Goal: Information Seeking & Learning: Find specific page/section

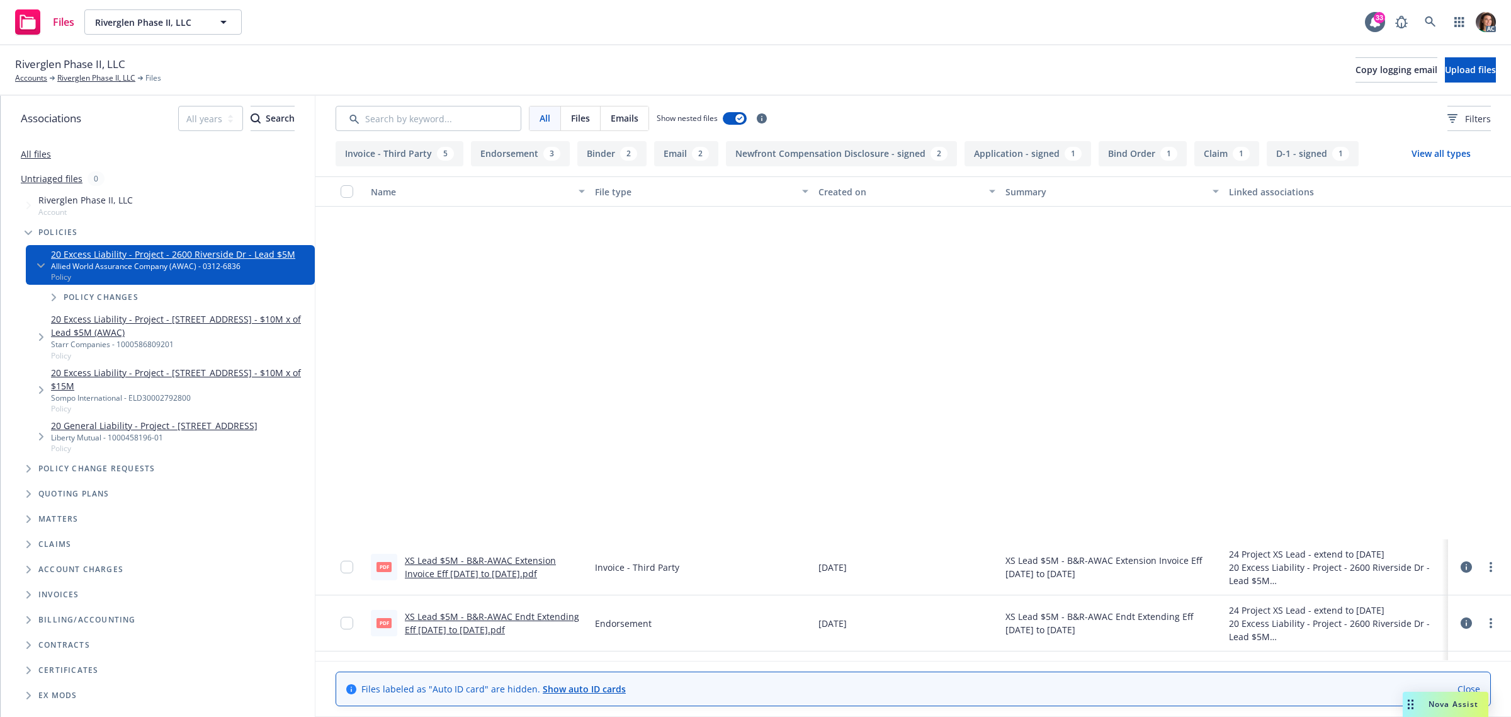
scroll to position [403, 0]
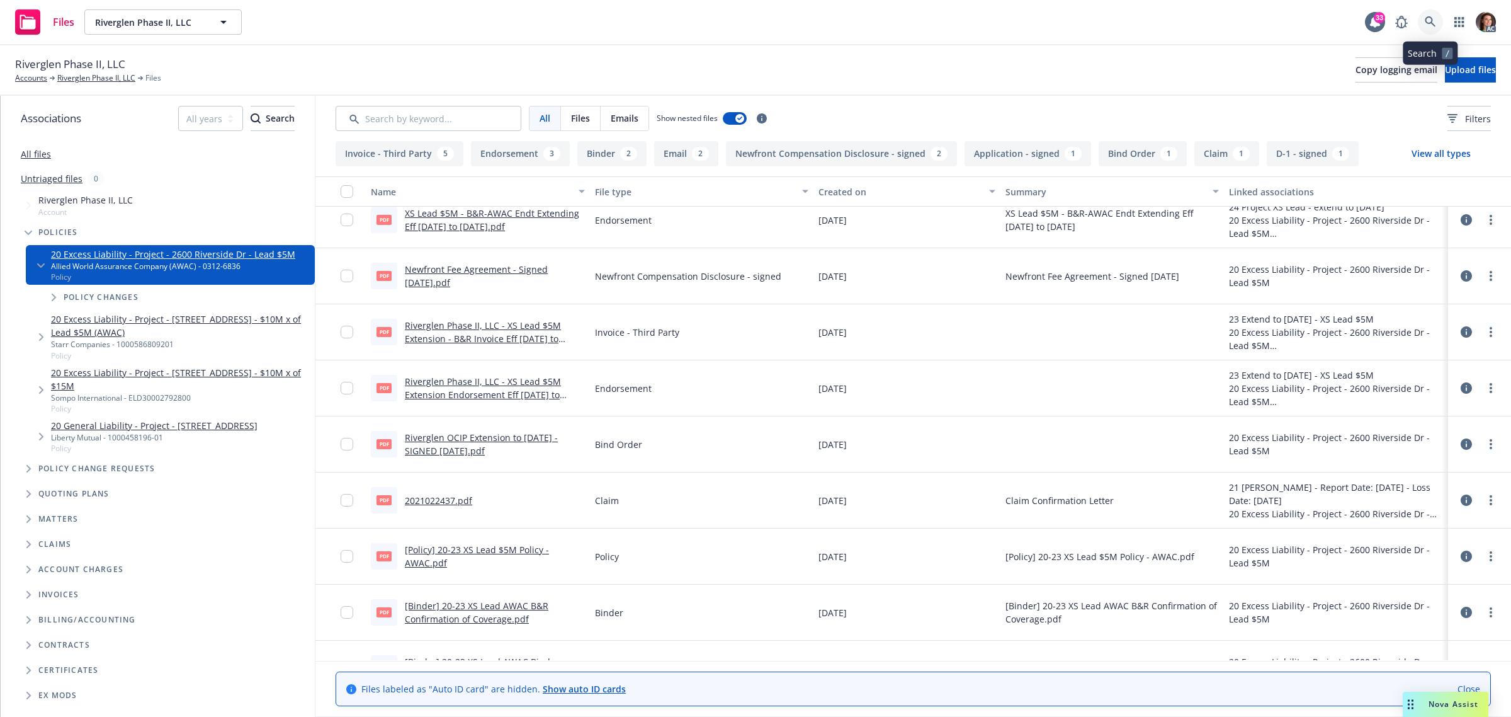
click at [1425, 20] on icon at bounding box center [1430, 21] width 11 height 11
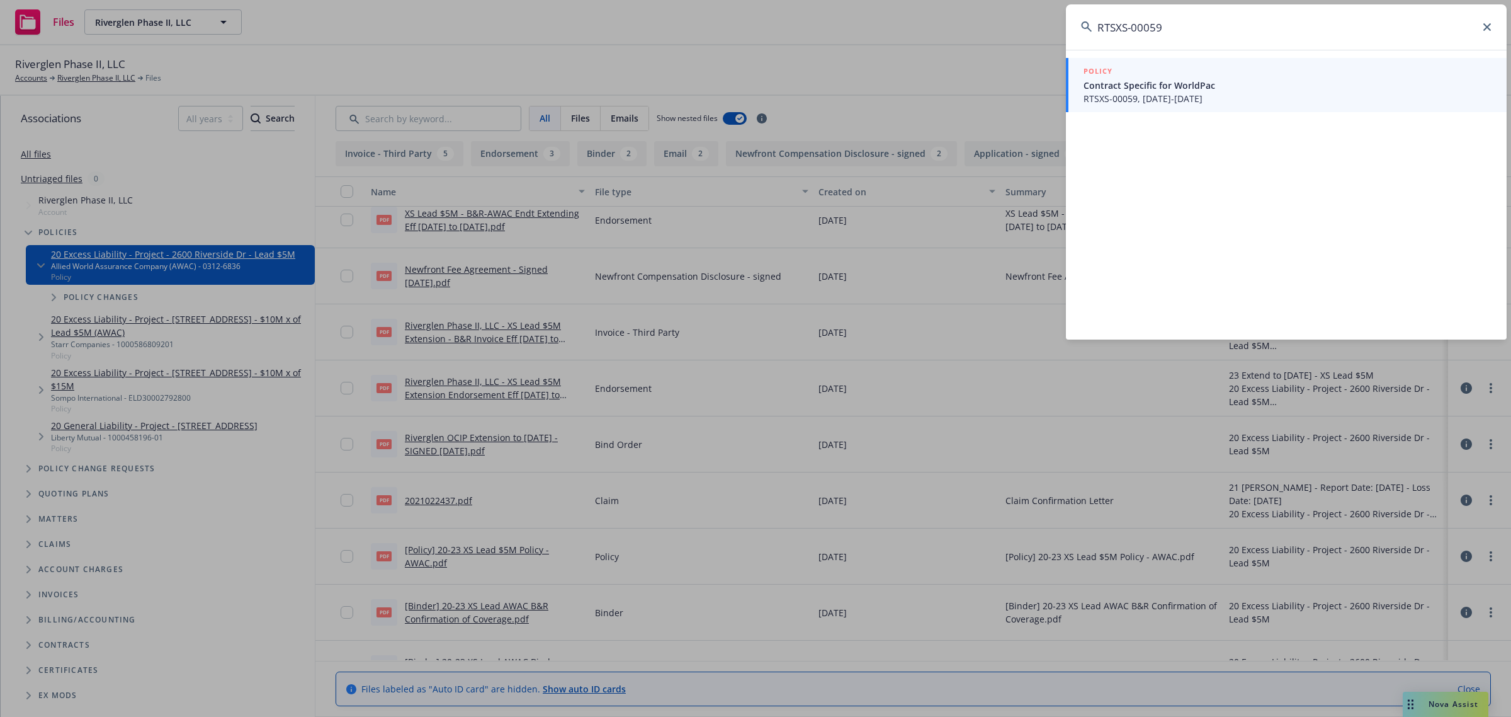
type input "RTSXS-00059"
click at [1120, 88] on span "Contract Specific for WorldPac" at bounding box center [1288, 85] width 408 height 13
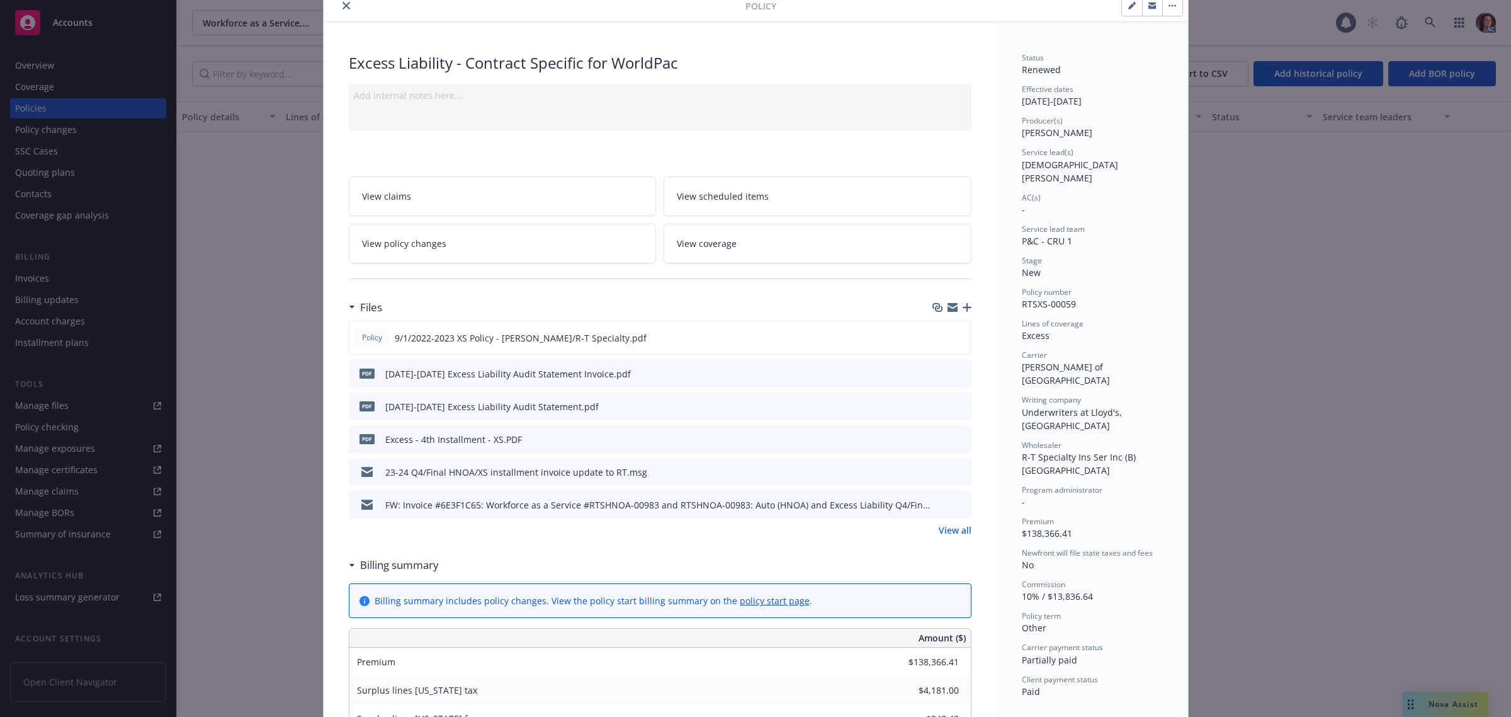
scroll to position [79, 0]
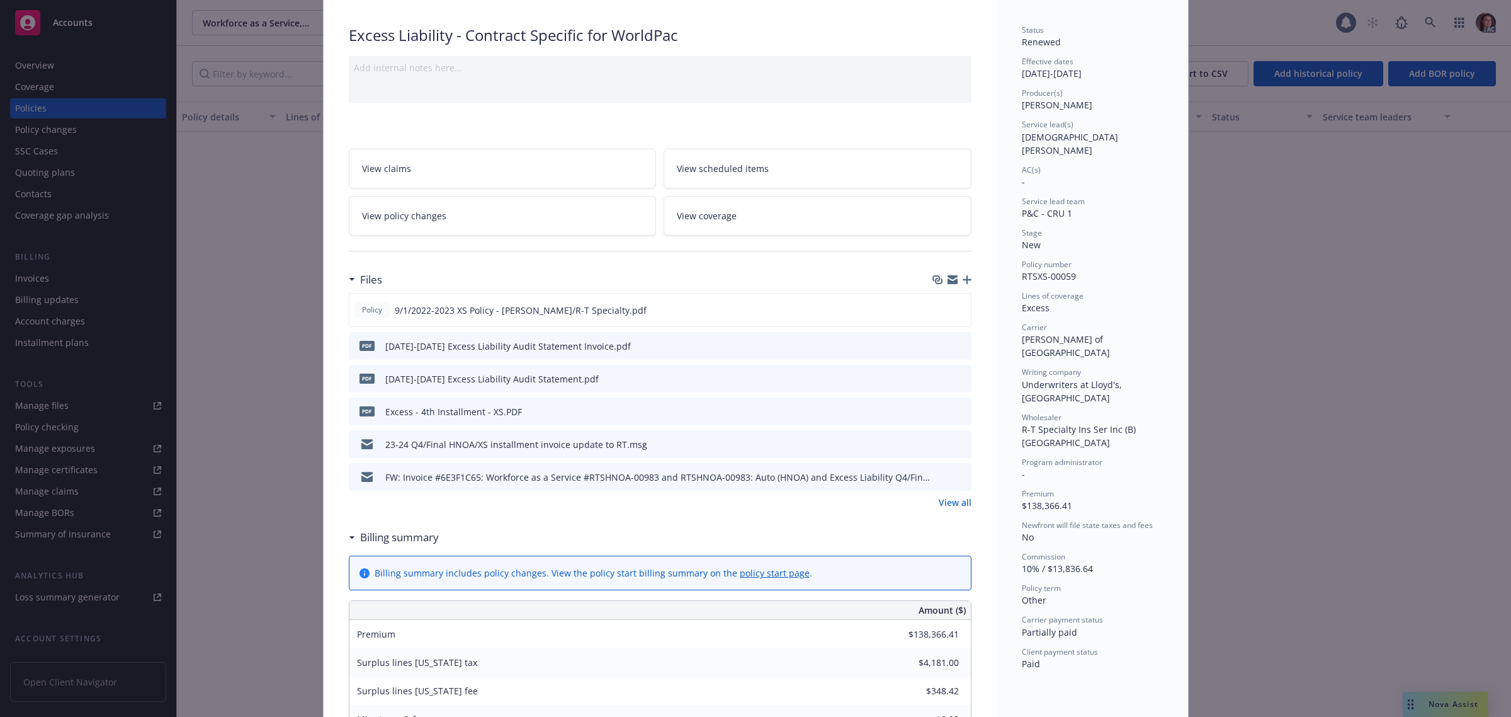
click at [939, 502] on link "View all" at bounding box center [955, 502] width 33 height 13
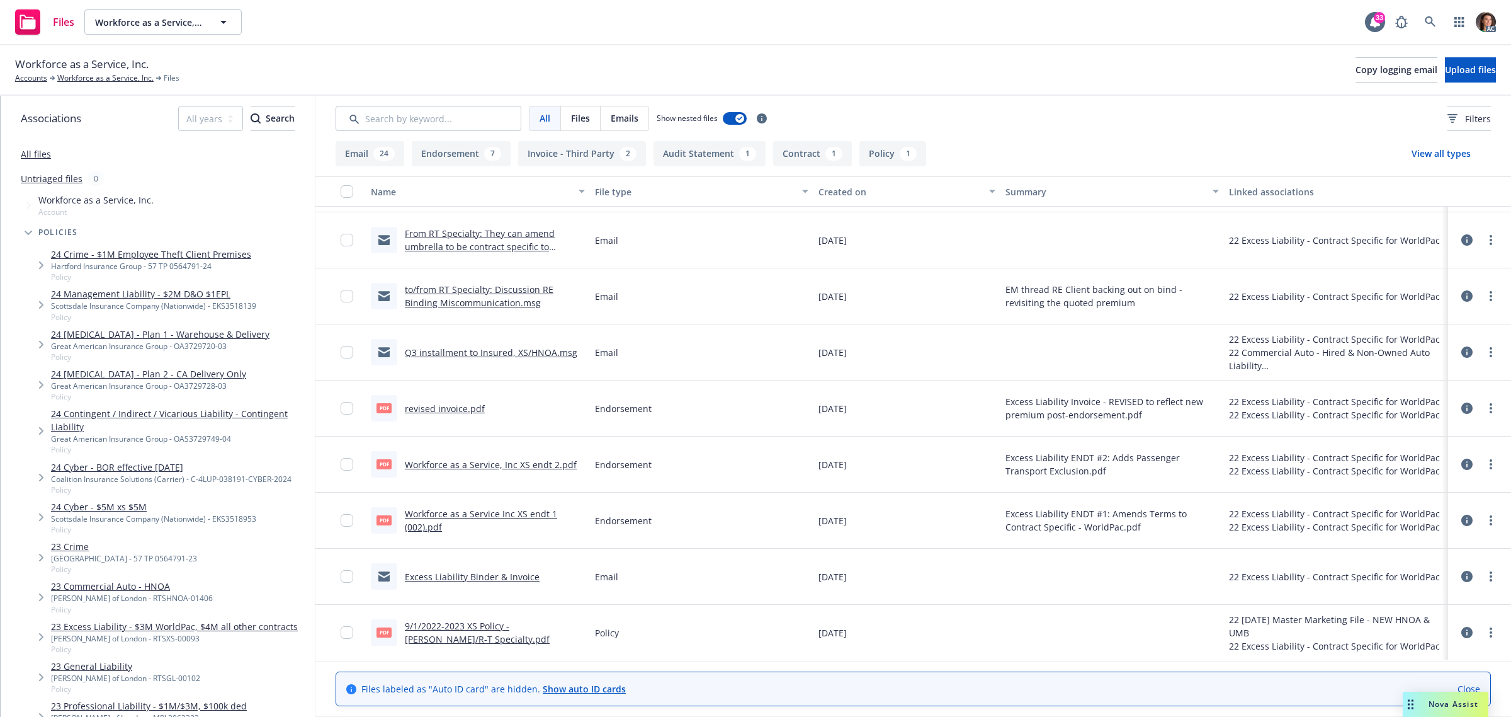
scroll to position [1549, 0]
click at [446, 407] on link "revised invoice.pdf" at bounding box center [445, 408] width 80 height 12
click at [504, 511] on link "Workforce as a Service Inc XS endt 1 (002).pdf" at bounding box center [481, 519] width 152 height 25
click at [502, 462] on link "Workforce as a Service, Inc XS endt 2.pdf" at bounding box center [491, 464] width 172 height 12
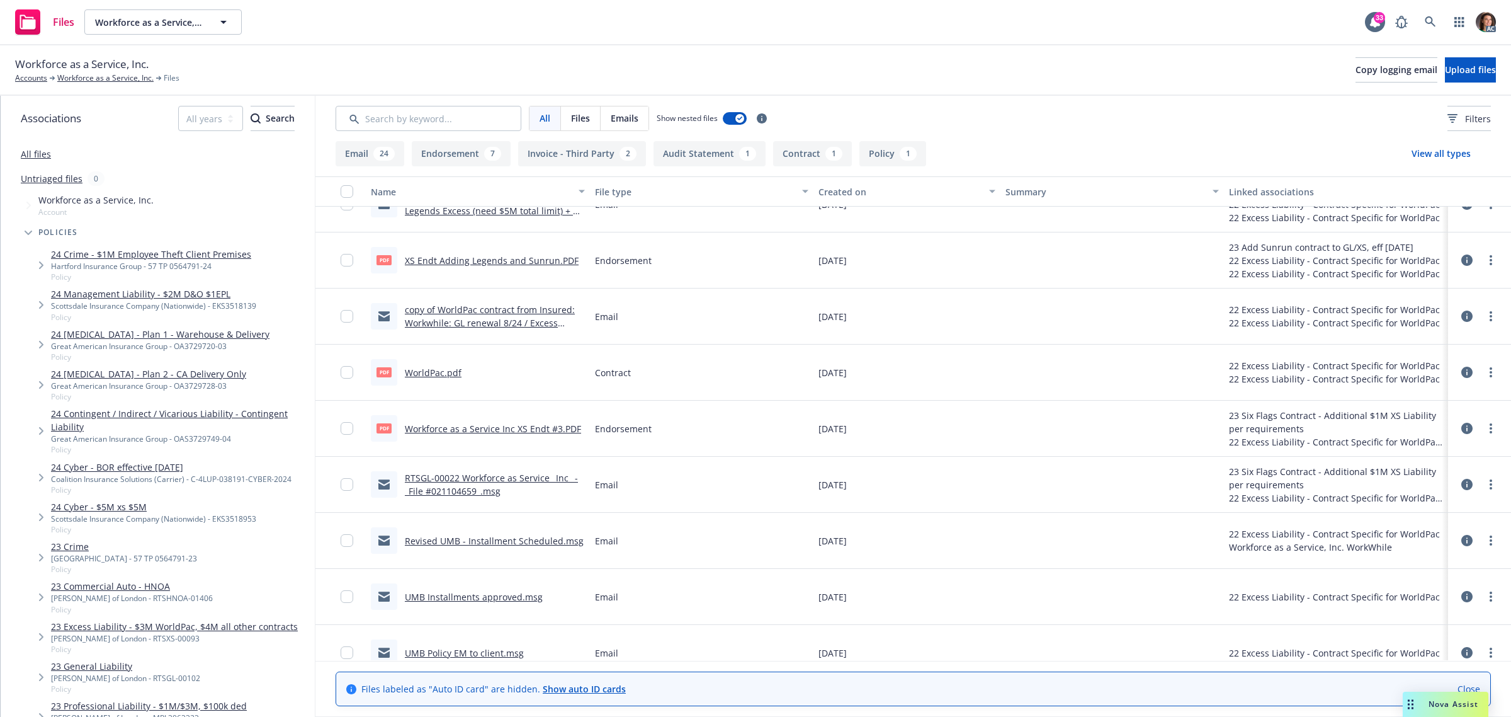
scroll to position [683, 0]
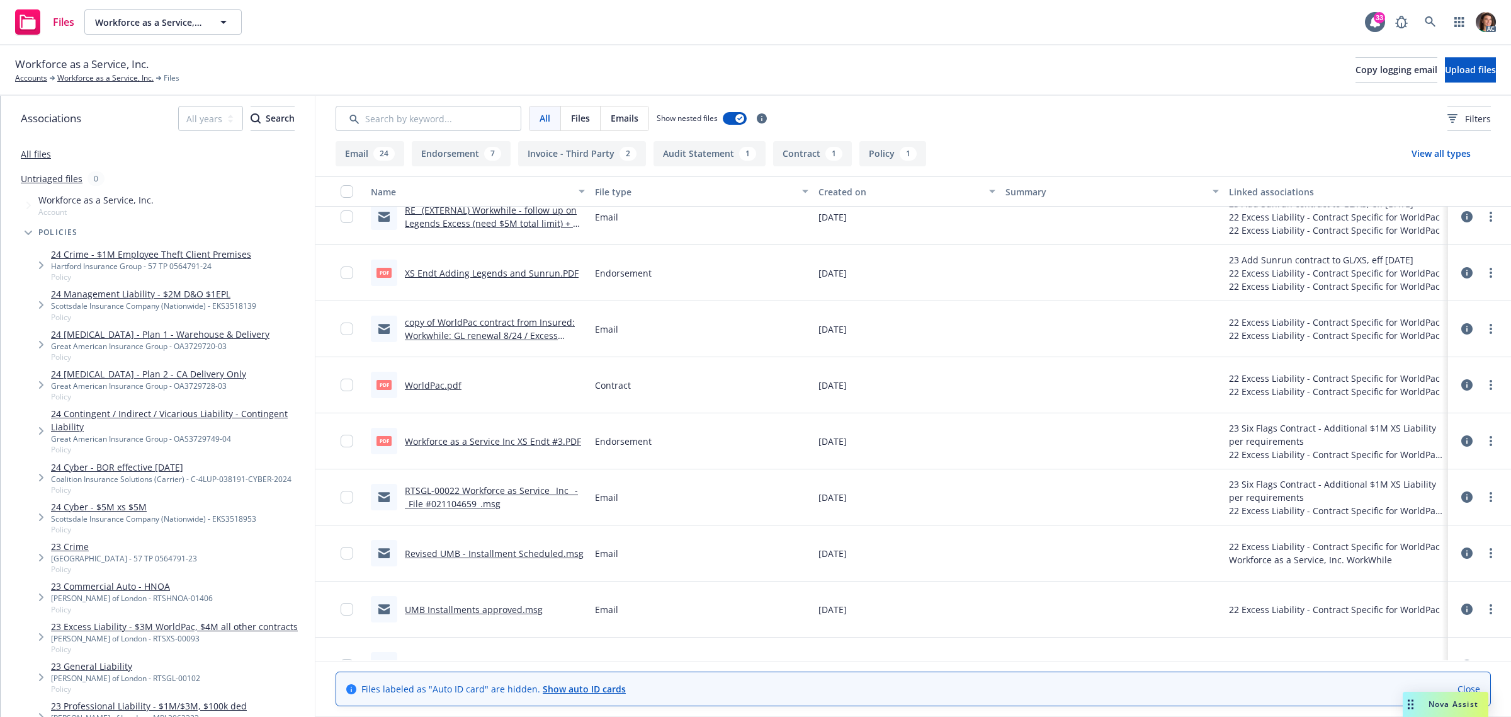
click at [485, 557] on link "Revised UMB - Installment Scheduled.msg" at bounding box center [494, 553] width 179 height 12
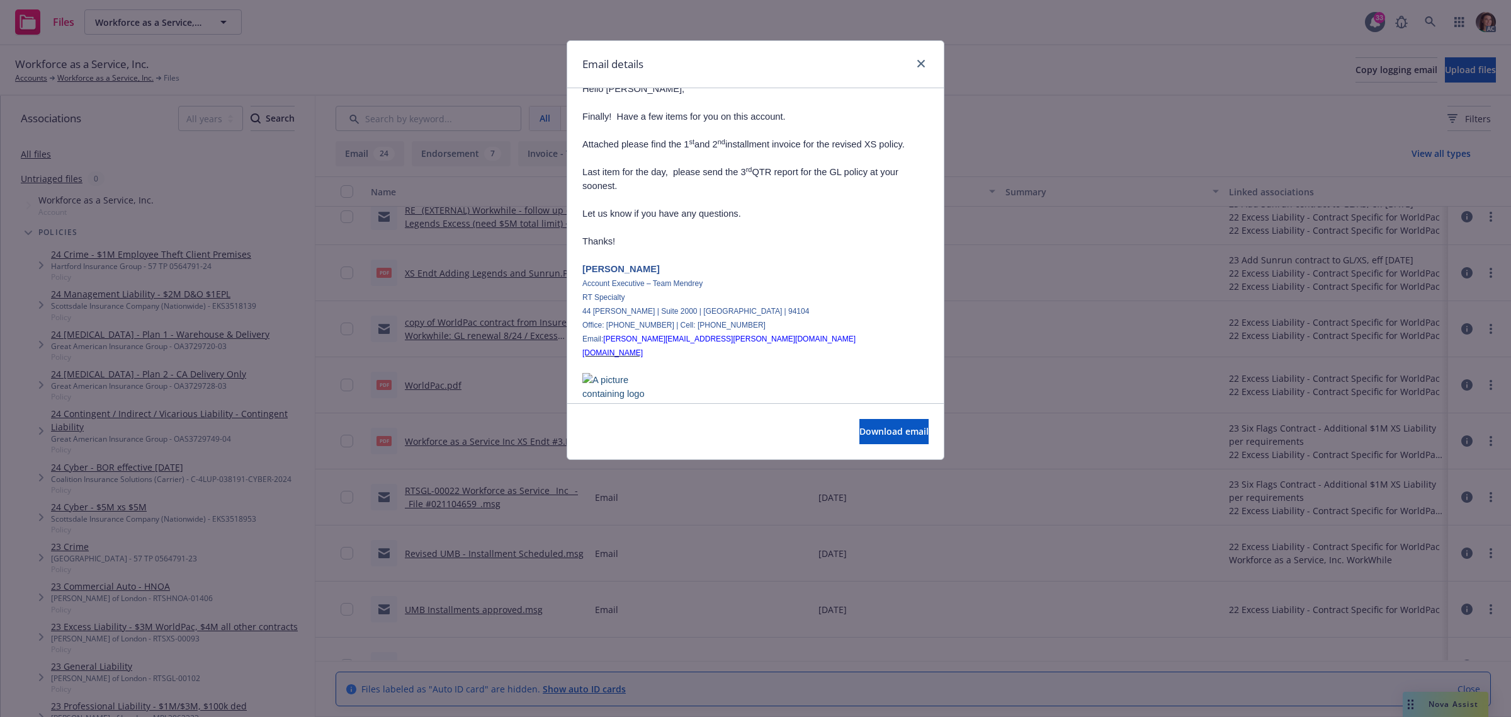
scroll to position [0, 0]
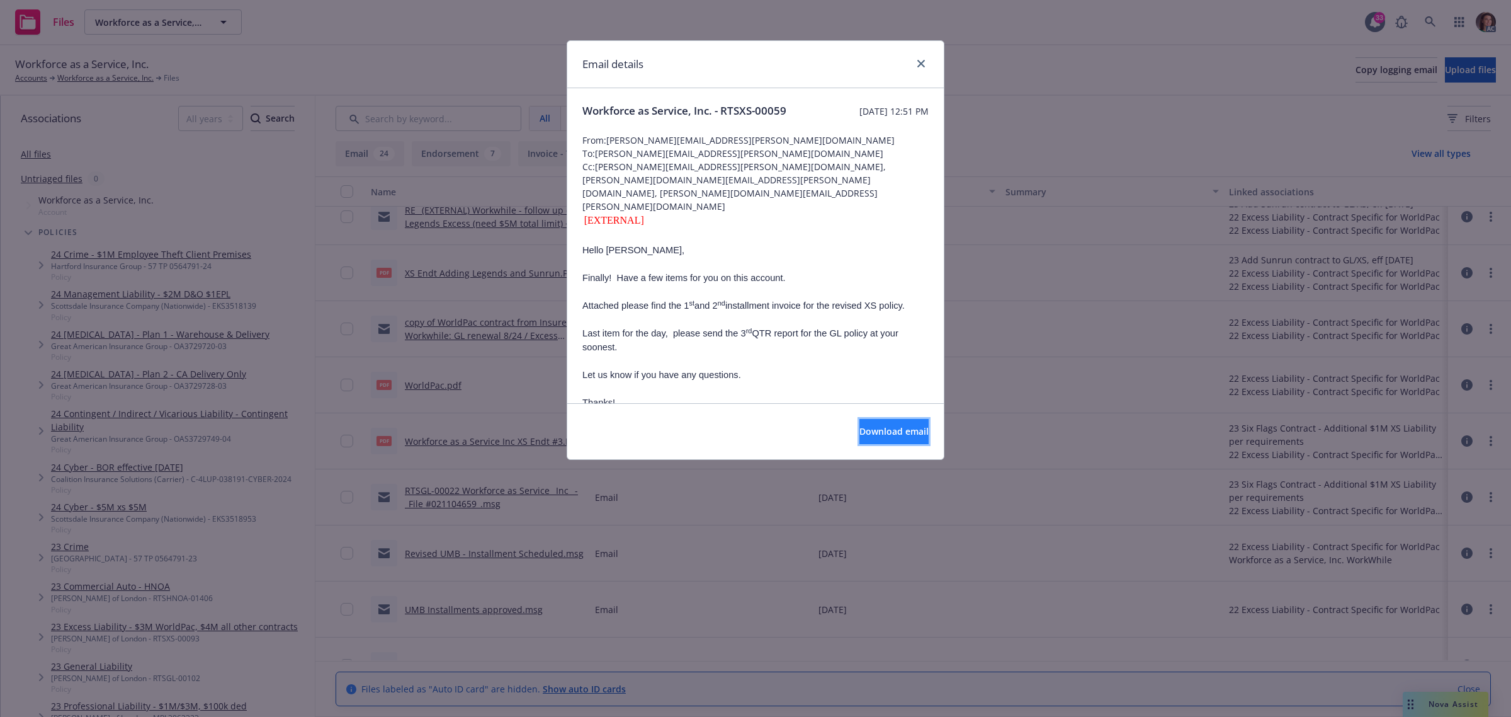
click at [860, 438] on button "Download email" at bounding box center [894, 431] width 69 height 25
click at [1113, 171] on div "Email details Workforce as Service, Inc. - RTSXS-00059 Saturday, March 11, 2023…" at bounding box center [755, 358] width 1511 height 717
click at [924, 64] on icon "close" at bounding box center [921, 64] width 8 height 8
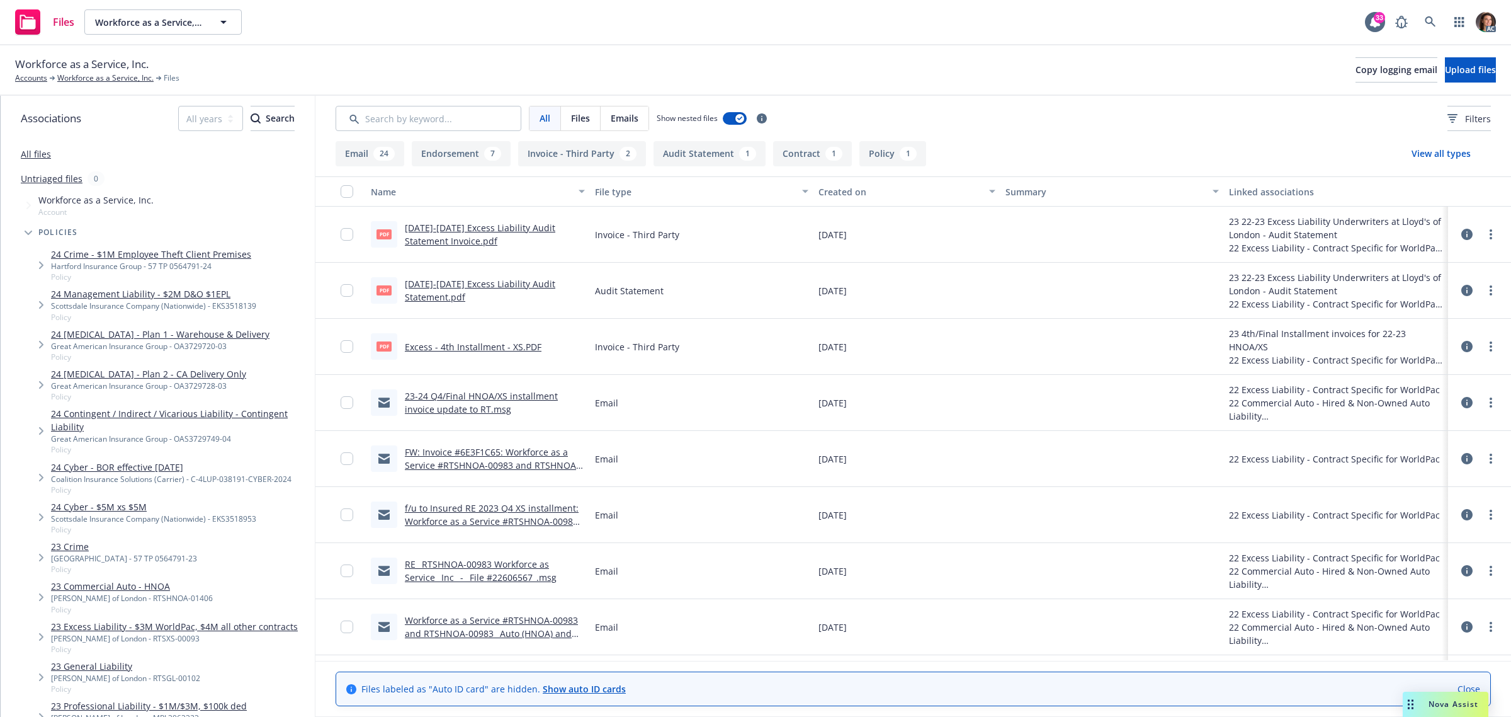
click at [458, 344] on link "Excess - 4th Installment - XS.PDF" at bounding box center [473, 347] width 137 height 12
click at [1431, 17] on icon at bounding box center [1430, 21] width 11 height 11
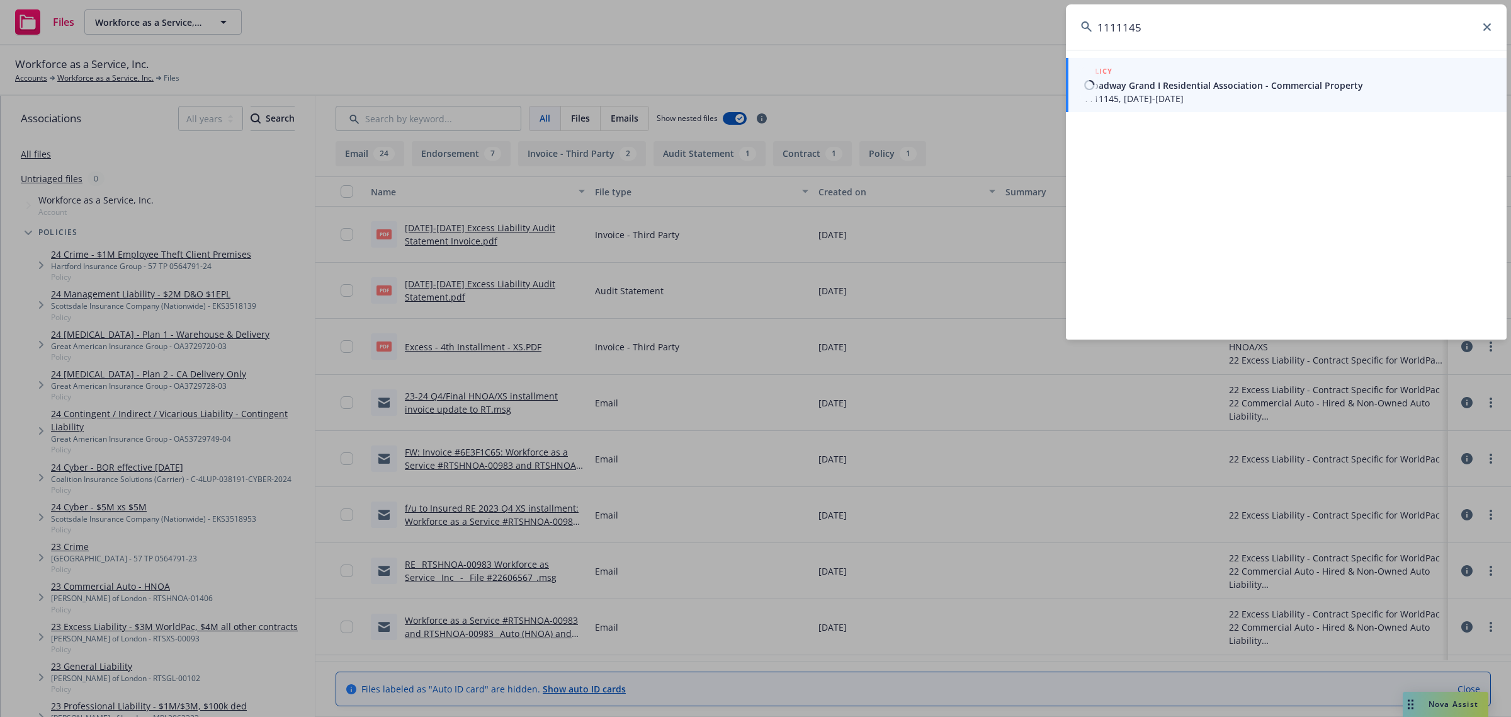
type input "1111145"
click at [1129, 94] on span "1111145, 12/04/2022-12/04/2023" at bounding box center [1288, 98] width 408 height 13
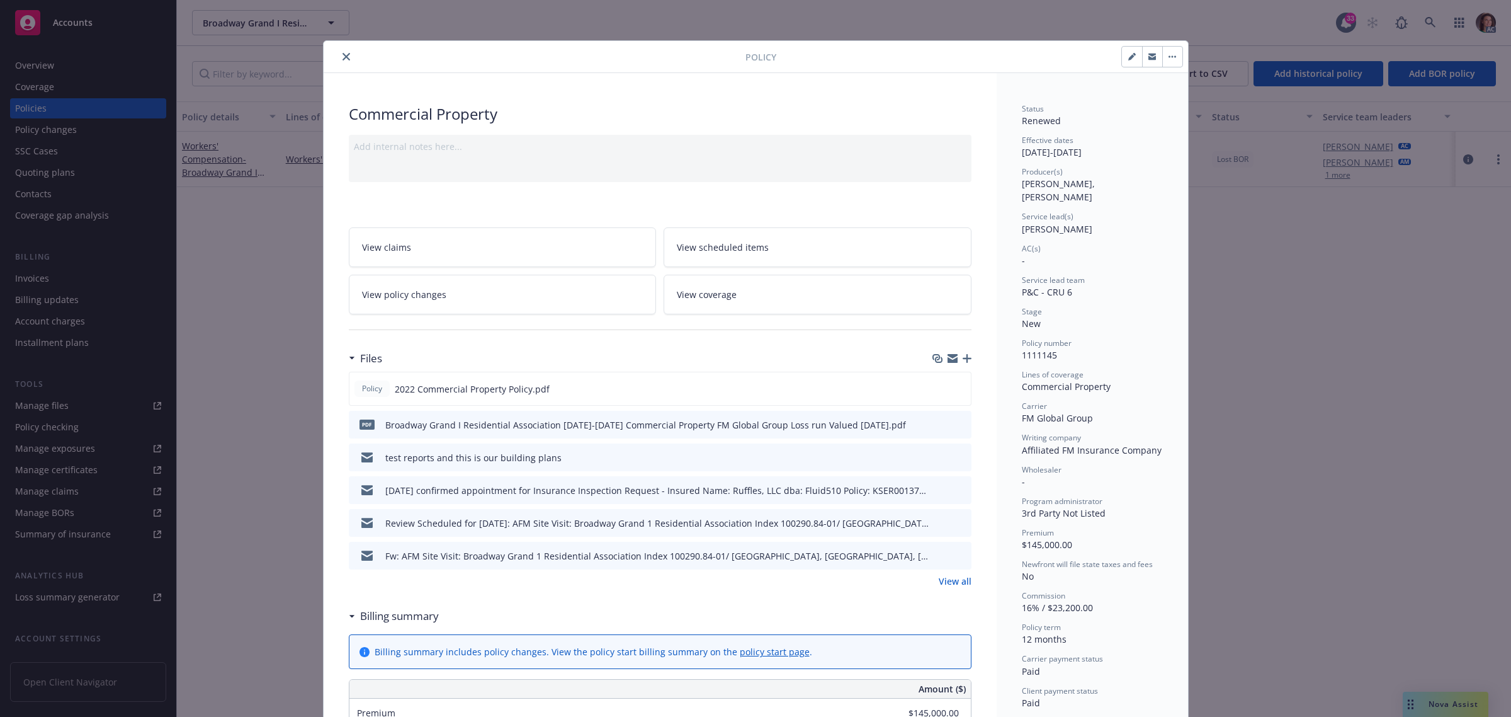
click at [945, 581] on link "View all" at bounding box center [955, 580] width 33 height 13
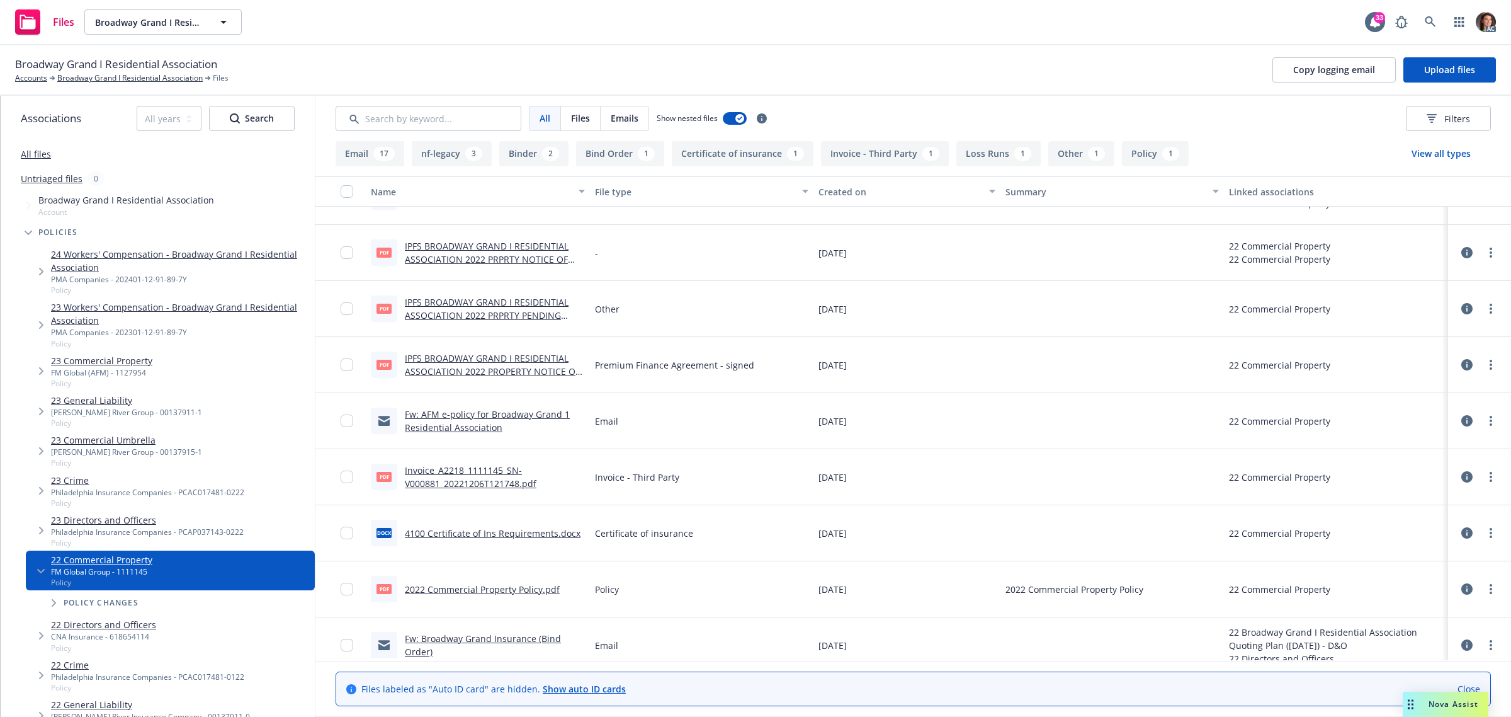
scroll to position [902, 0]
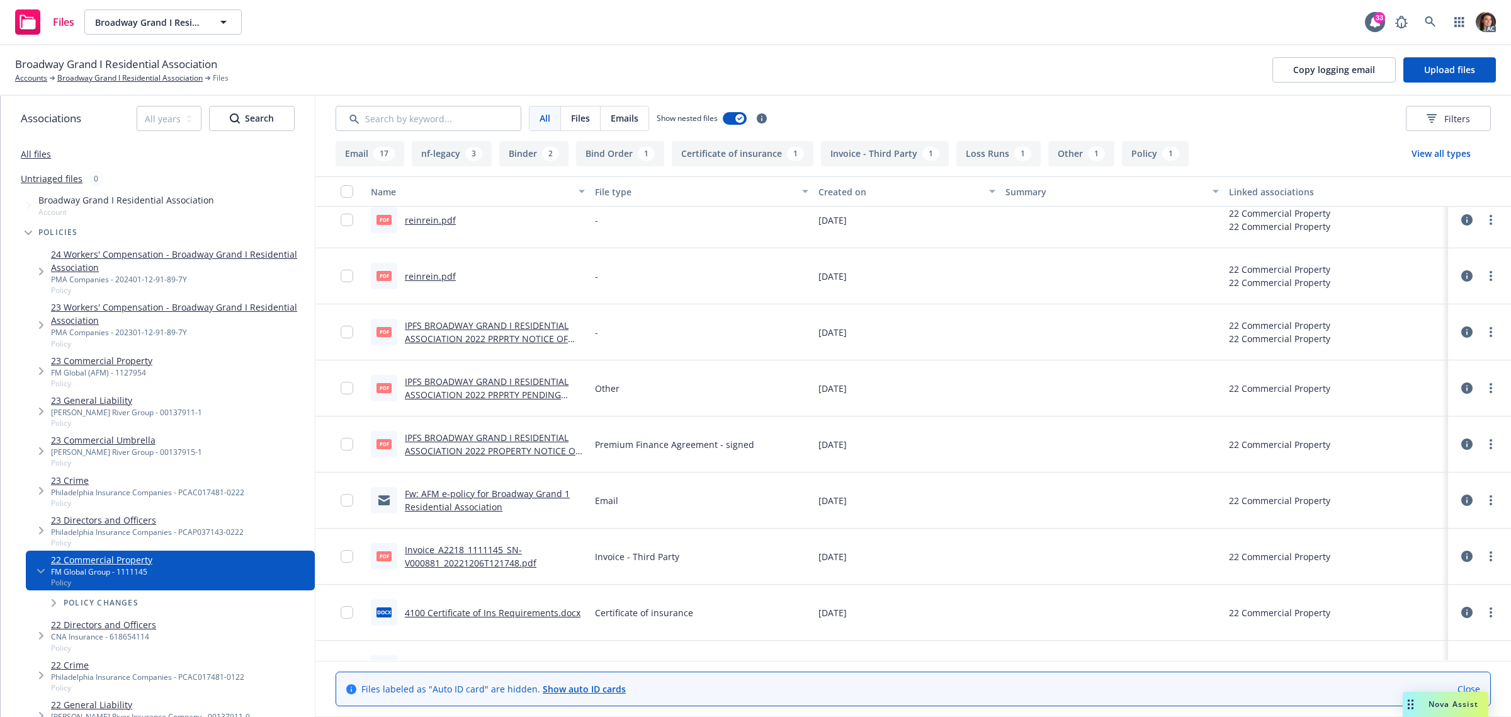
click at [509, 441] on link "IPFS BROADWAY GRAND I RESIDENTIAL ASSOCIATION 2022 PROPERTY NOTICE OF ACCEPTANC…" at bounding box center [492, 450] width 175 height 38
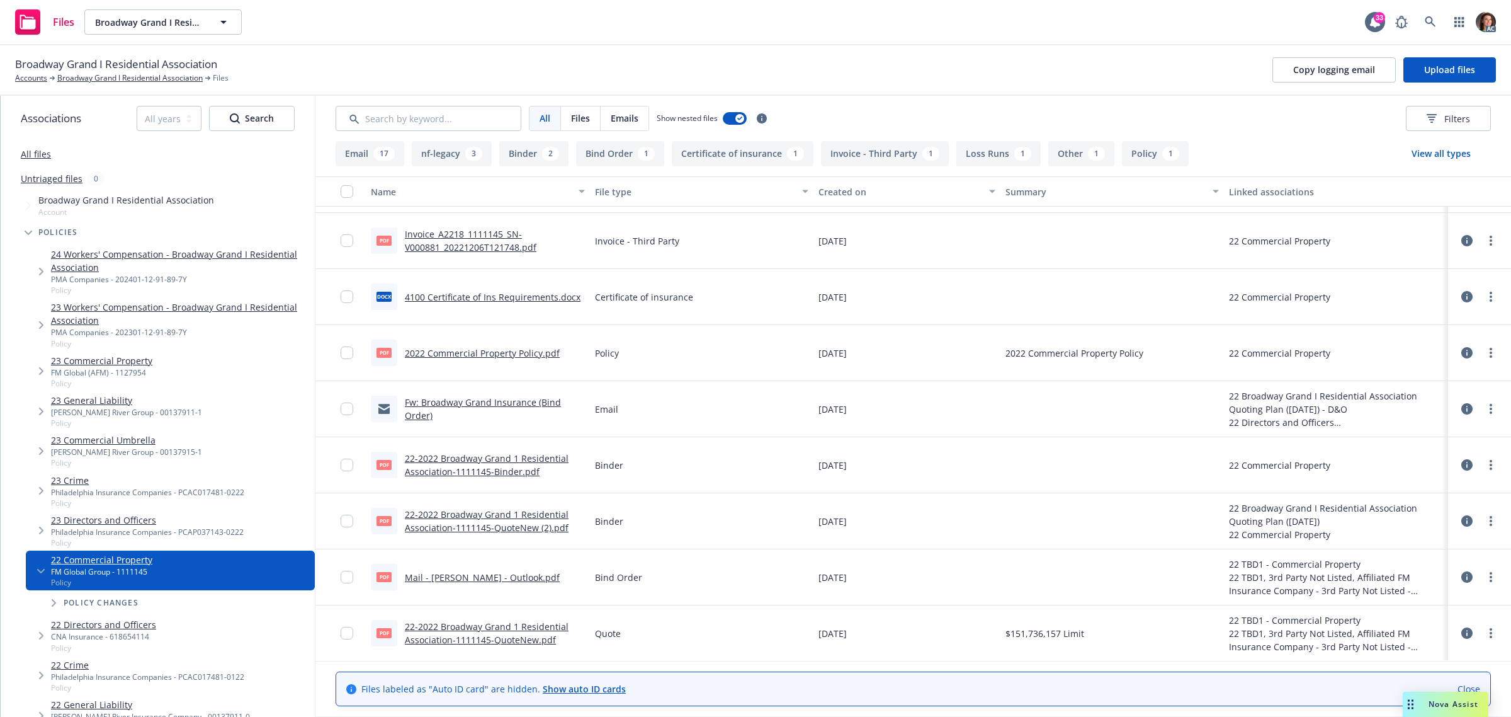
scroll to position [1217, 0]
click at [480, 237] on div "Invoice_A2218_1111145_SN-V000881_20221206T121748.pdf" at bounding box center [495, 239] width 180 height 26
click at [483, 231] on link "Invoice_A2218_1111145_SN-V000881_20221206T121748.pdf" at bounding box center [471, 239] width 132 height 25
click at [1431, 23] on icon at bounding box center [1430, 21] width 11 height 11
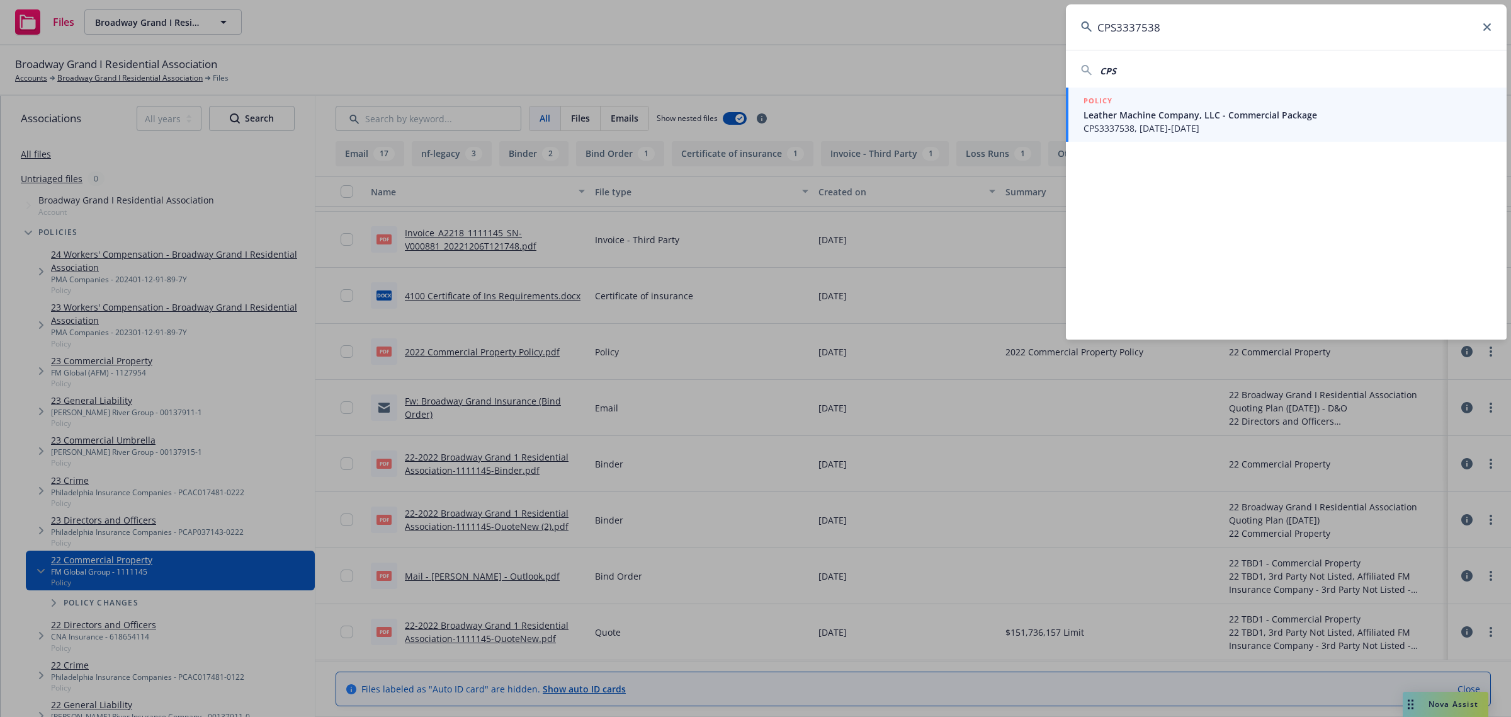
type input "CPS3337538"
click at [1128, 118] on span "Leather Machine Company, LLC - Commercial Package" at bounding box center [1288, 114] width 408 height 13
